Goal: Information Seeking & Learning: Find specific page/section

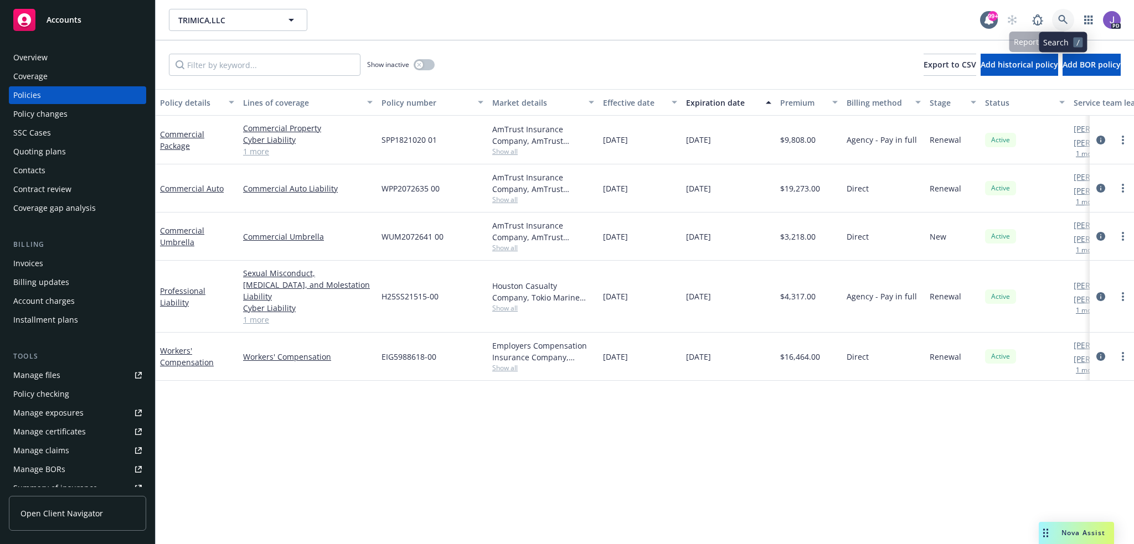
click at [1061, 22] on icon at bounding box center [1063, 20] width 10 height 10
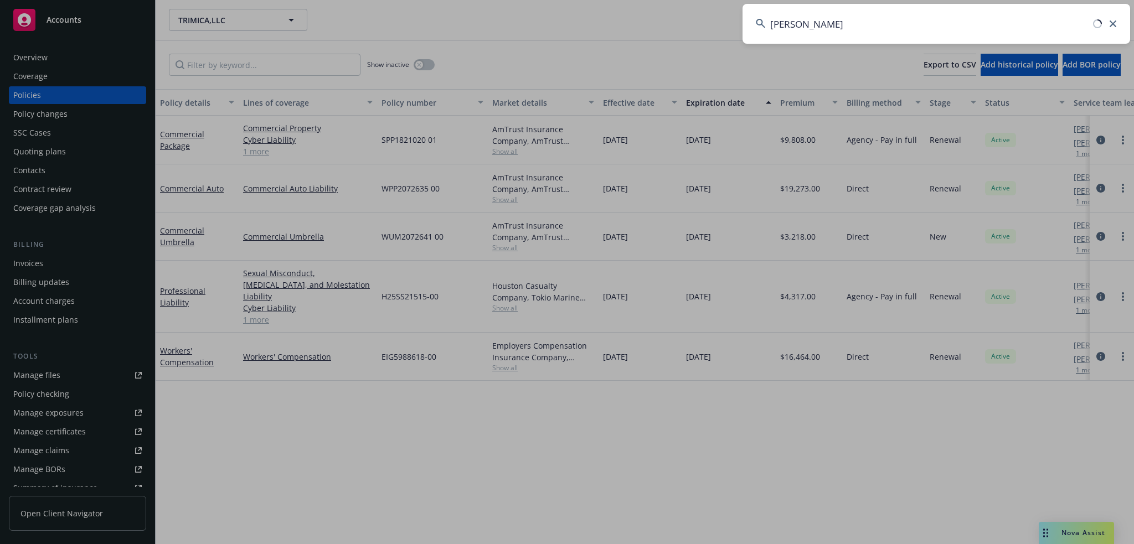
type input "[PERSON_NAME] tra"
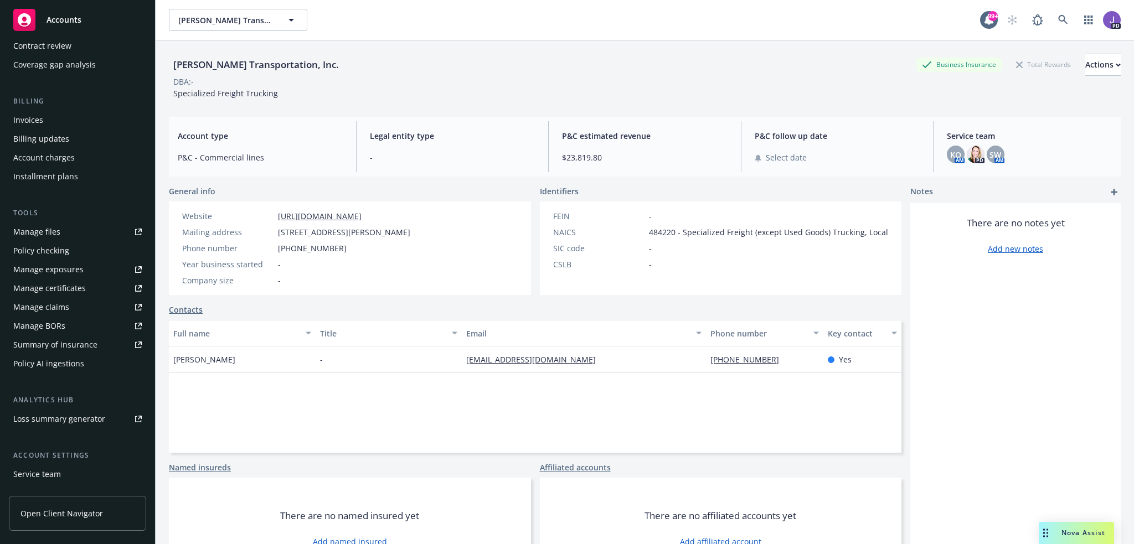
scroll to position [214, 0]
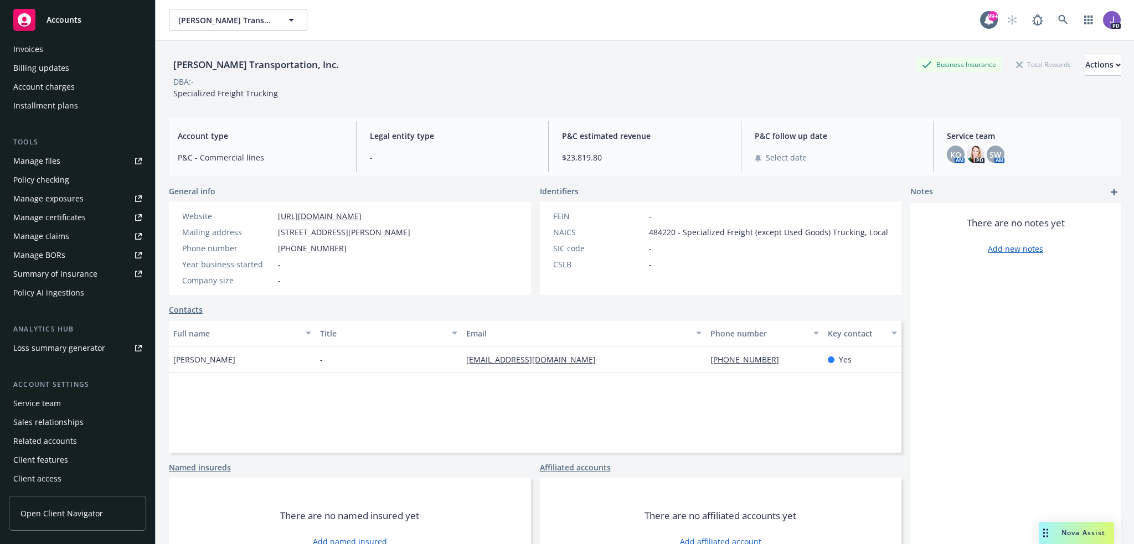
click at [35, 401] on div "Service team" at bounding box center [37, 404] width 48 height 18
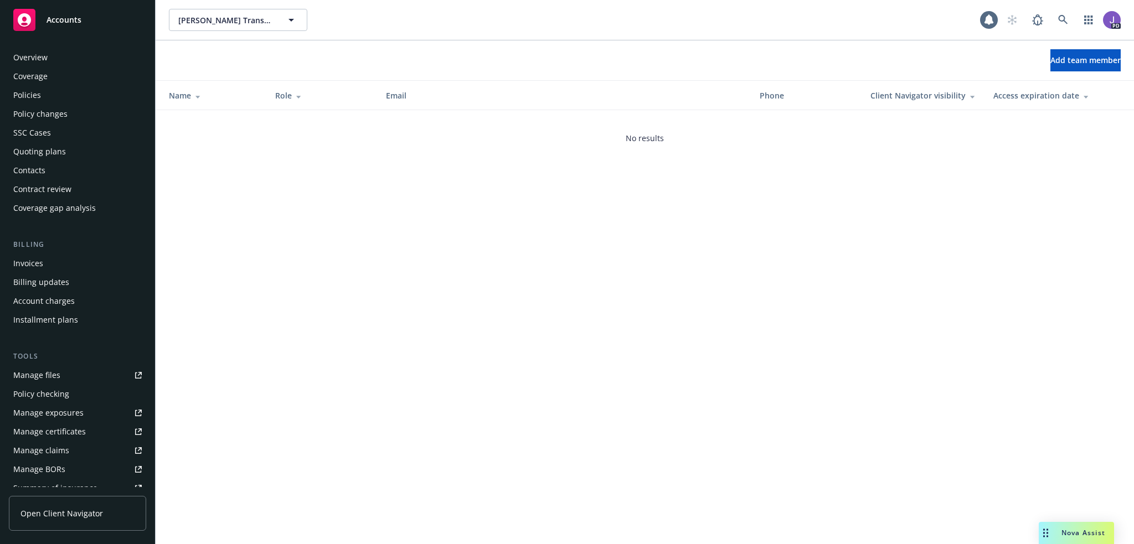
scroll to position [214, 0]
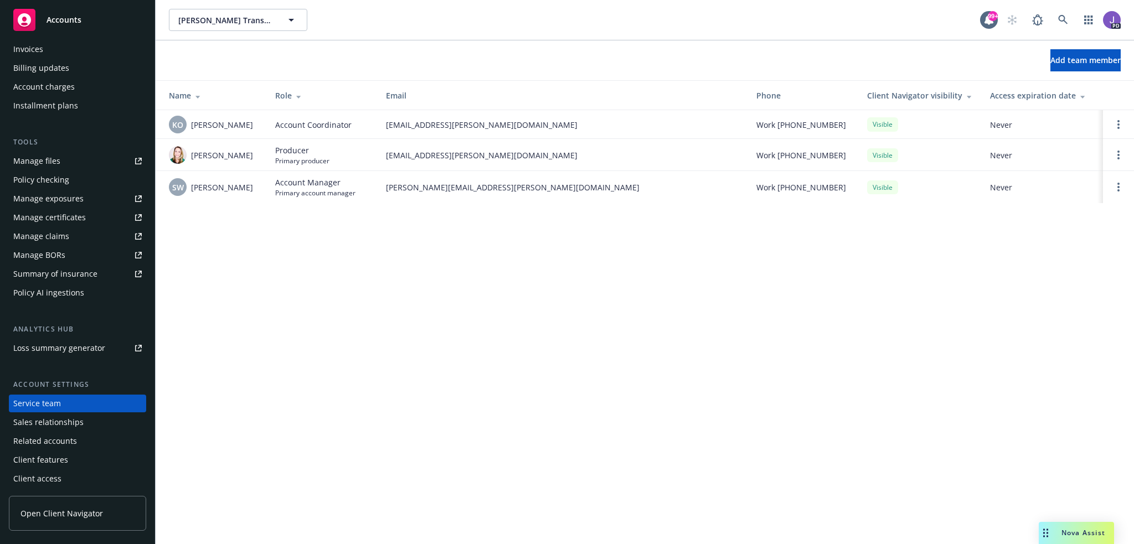
click at [1082, 493] on div "[PERSON_NAME] Transportation, Inc. [PERSON_NAME] Transportation, Inc. 99+ PD Ad…" at bounding box center [645, 272] width 979 height 544
click at [514, 367] on div "[PERSON_NAME] Transportation, Inc. [PERSON_NAME] Transportation, Inc. 99+ PD Ad…" at bounding box center [645, 272] width 979 height 544
click at [1061, 17] on icon at bounding box center [1063, 20] width 10 height 10
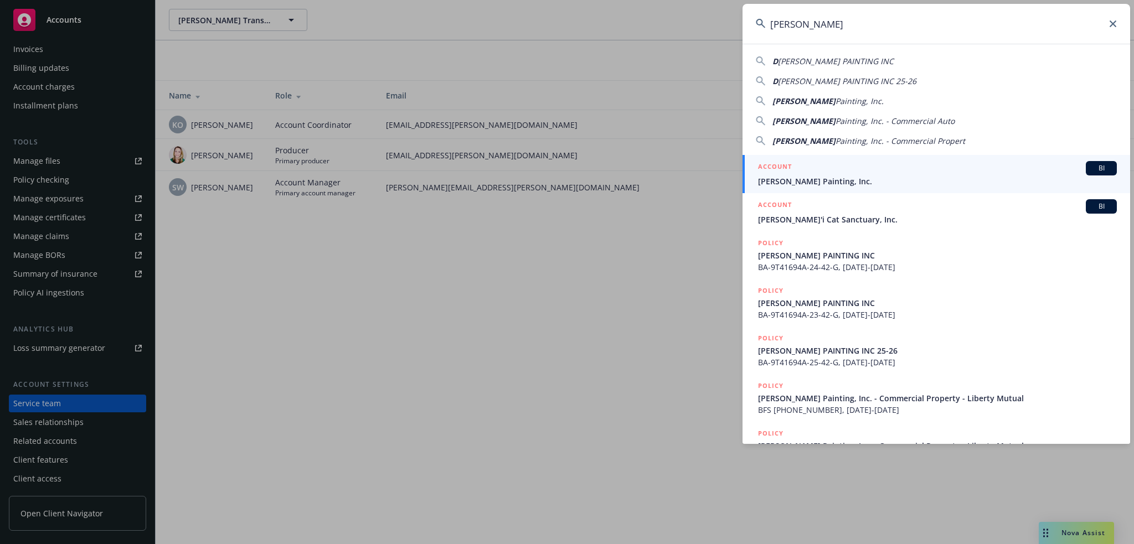
type input "[PERSON_NAME]"
drag, startPoint x: 820, startPoint y: 175, endPoint x: 809, endPoint y: 178, distance: 11.0
click at [820, 176] on span "[PERSON_NAME] Painting, Inc." at bounding box center [937, 182] width 359 height 12
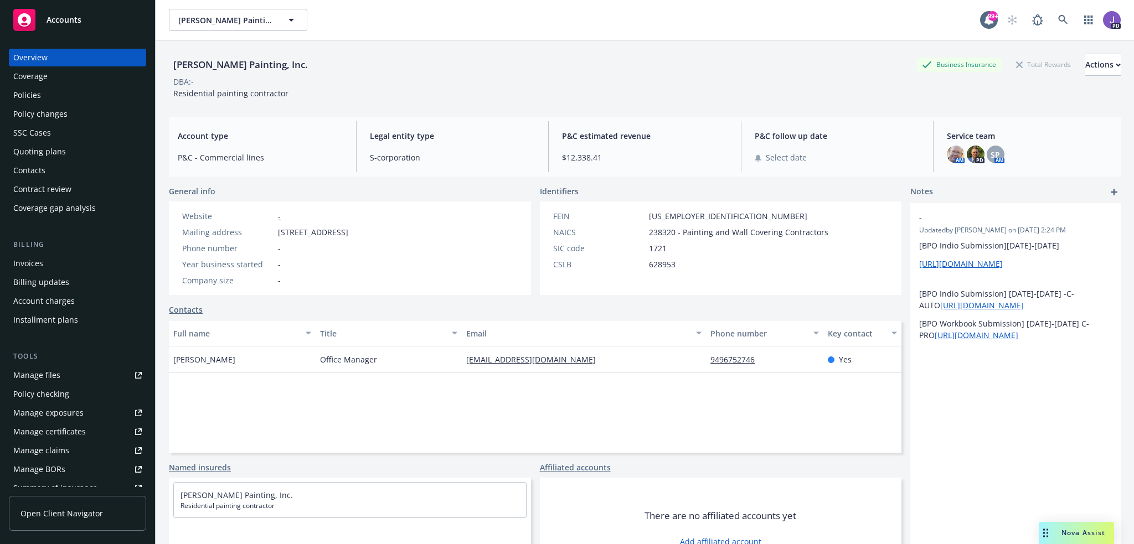
click at [54, 97] on div "Policies" at bounding box center [77, 95] width 128 height 18
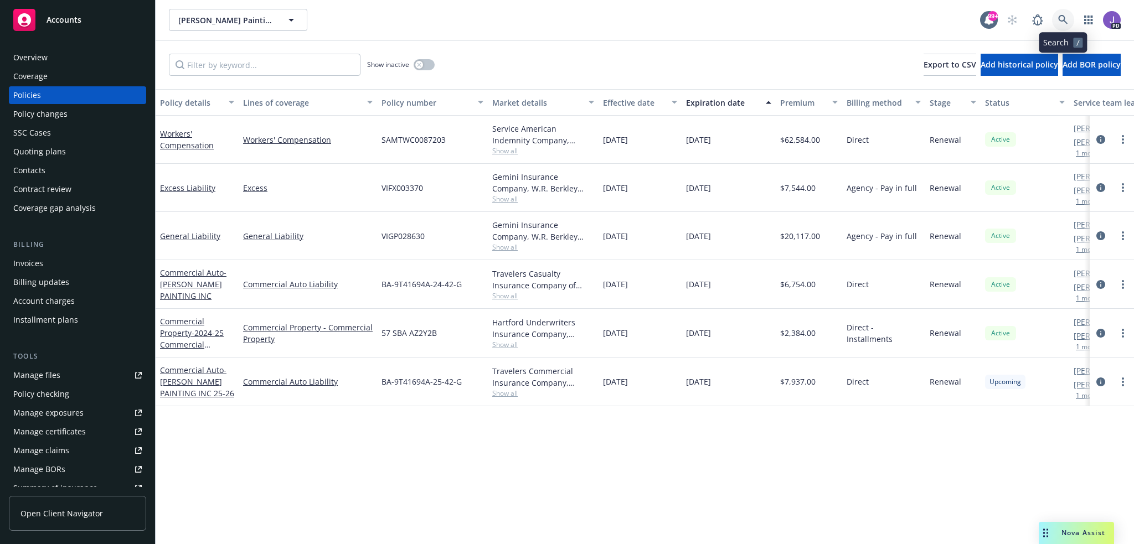
click at [1060, 17] on icon at bounding box center [1062, 19] width 9 height 9
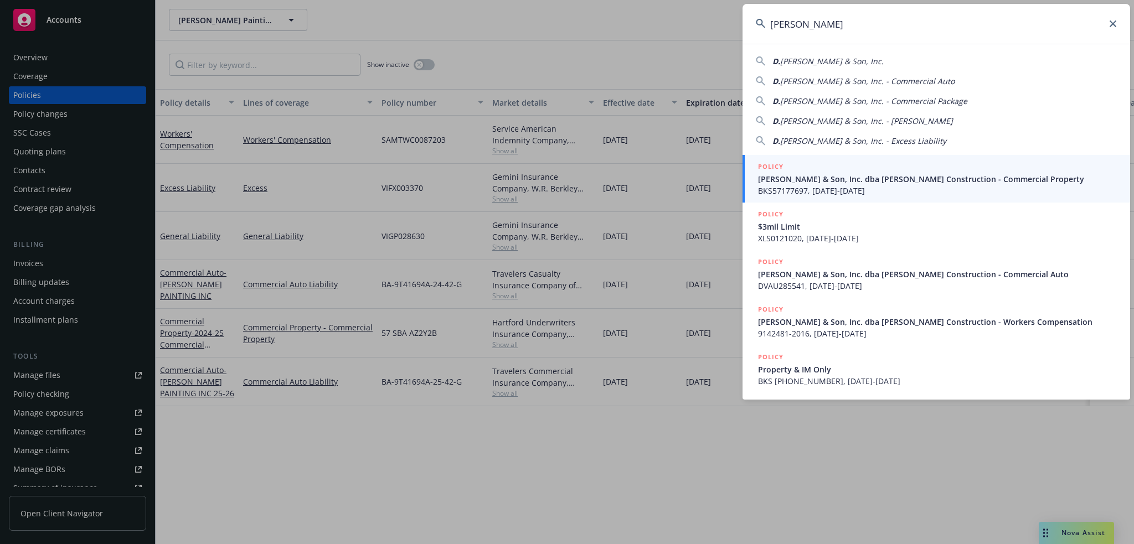
type input "[PERSON_NAME]"
click at [826, 176] on span "[PERSON_NAME] & Son, Inc. dba [PERSON_NAME] Construction - Commercial Property" at bounding box center [937, 179] width 359 height 12
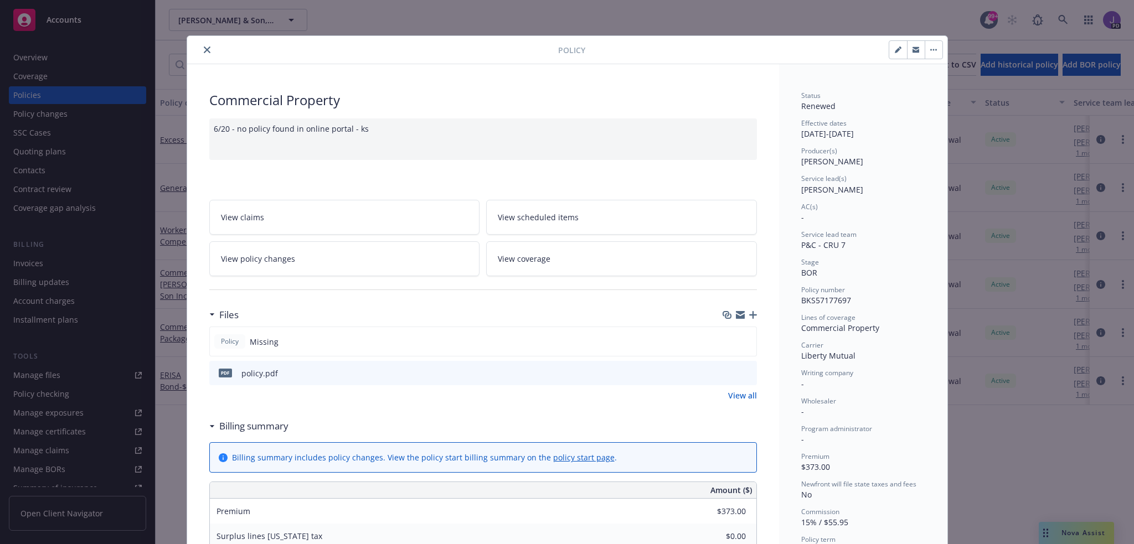
click at [204, 49] on icon "close" at bounding box center [207, 50] width 7 height 7
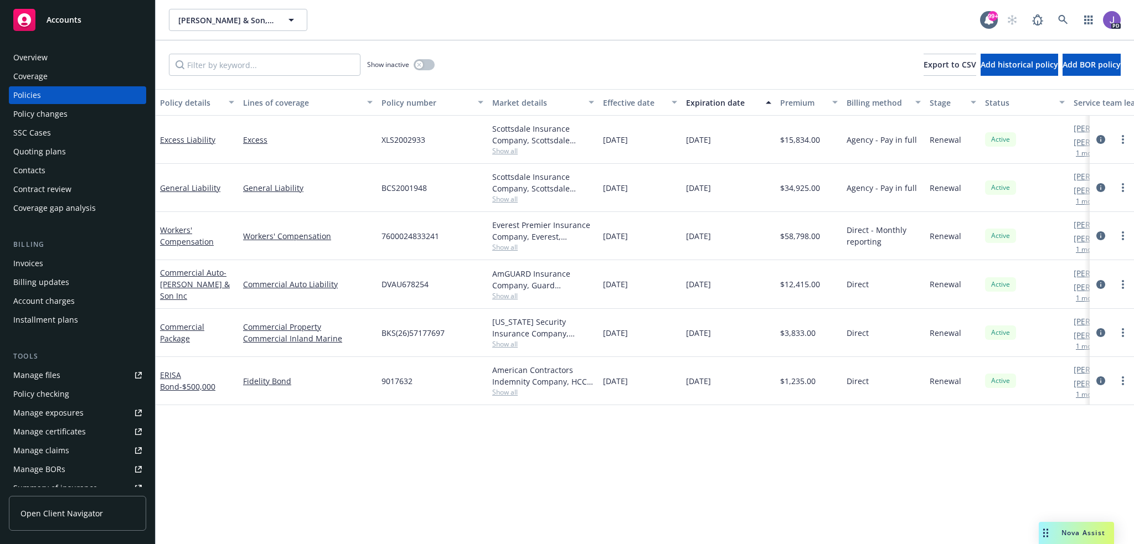
click at [578, 469] on div "Policy details Lines of coverage Policy number Market details Effective date Ex…" at bounding box center [645, 316] width 979 height 455
click at [502, 74] on div "Show inactive Export to CSV Add historical policy Add BOR policy" at bounding box center [645, 64] width 979 height 49
click at [1059, 19] on icon at bounding box center [1062, 19] width 9 height 9
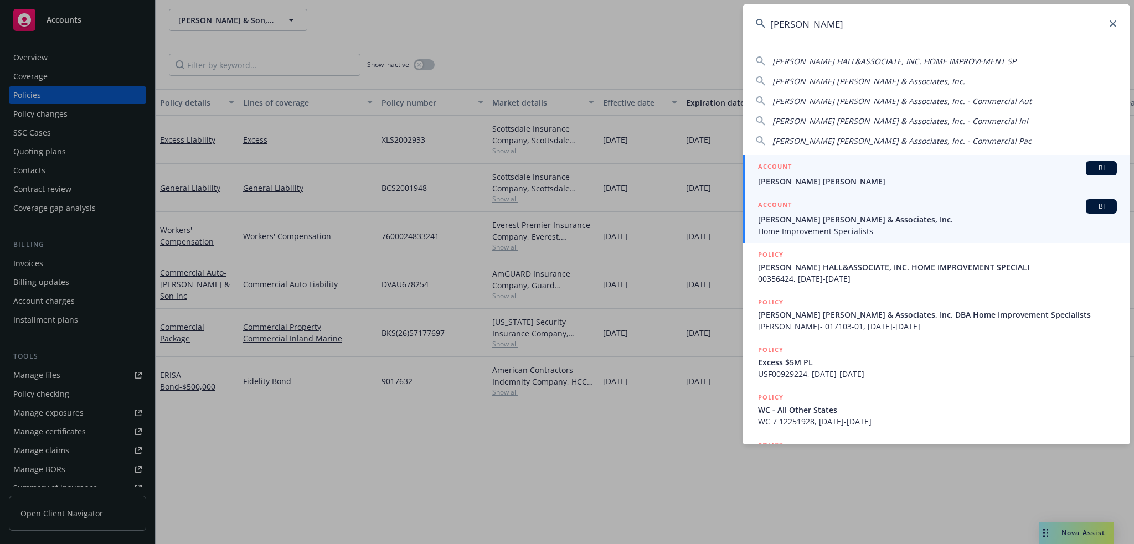
type input "[PERSON_NAME]"
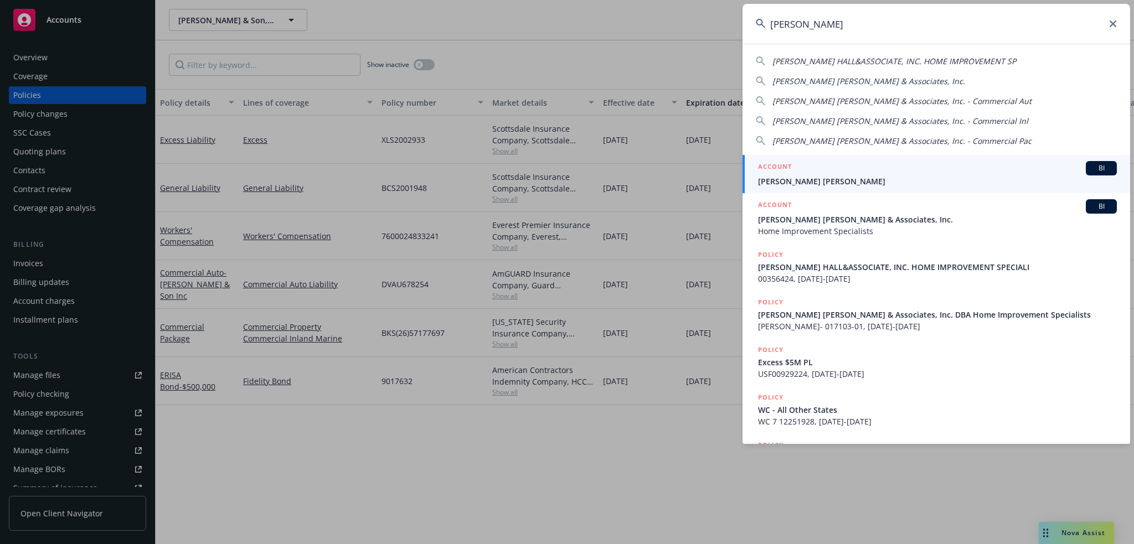
drag, startPoint x: 825, startPoint y: 225, endPoint x: 817, endPoint y: 224, distance: 8.5
click at [825, 225] on span "Home Improvement Specialists" at bounding box center [937, 231] width 359 height 12
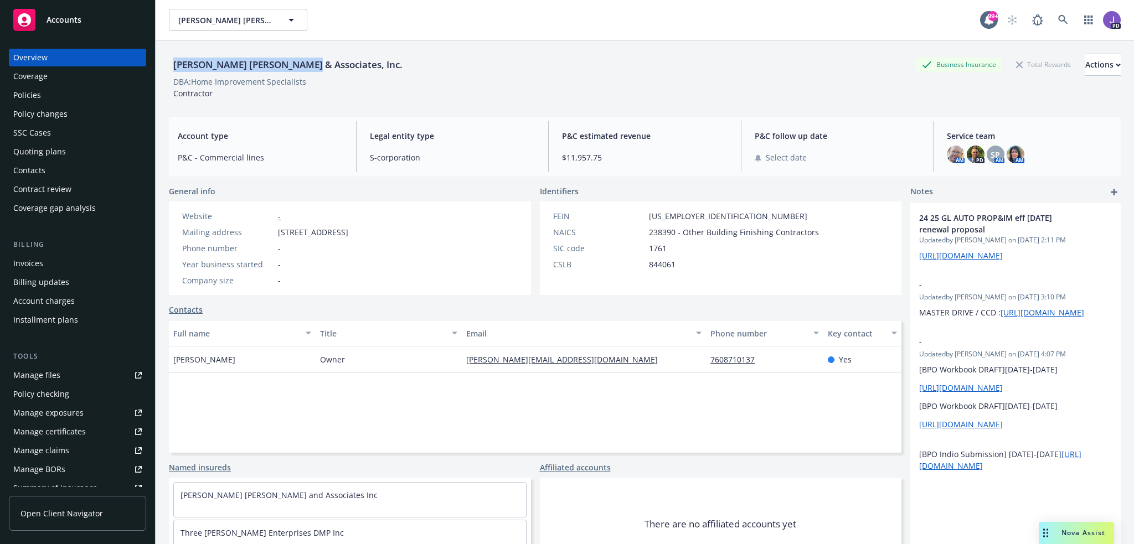
drag, startPoint x: 295, startPoint y: 66, endPoint x: 173, endPoint y: 69, distance: 121.3
click at [173, 69] on div "[PERSON_NAME] [PERSON_NAME] & Associates, Inc." at bounding box center [288, 65] width 238 height 14
copy div "[PERSON_NAME] [PERSON_NAME] & Associates"
